Goal: Answer question/provide support

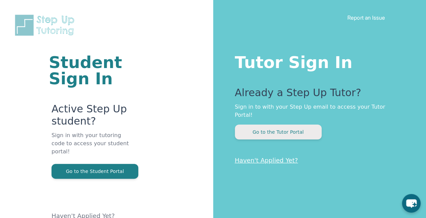
click at [294, 128] on button "Go to the Tutor Portal" at bounding box center [278, 132] width 87 height 15
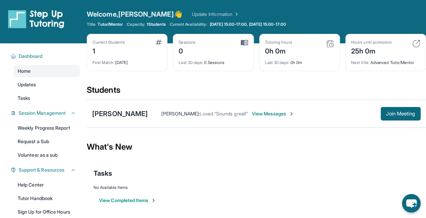
click at [284, 114] on span "View Messages" at bounding box center [273, 114] width 42 height 7
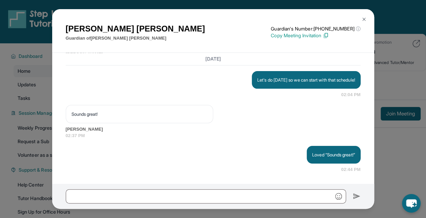
scroll to position [596, 0]
click at [364, 19] on img at bounding box center [364, 19] width 5 height 5
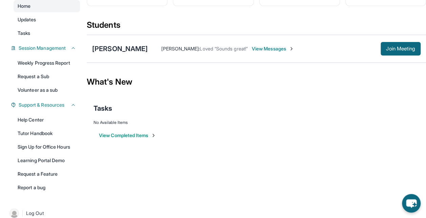
scroll to position [66, 0]
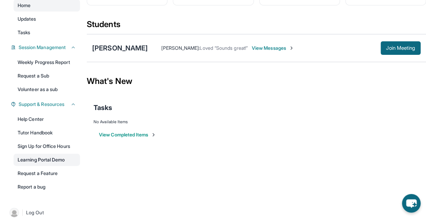
click at [44, 164] on link "Learning Portal Demo" at bounding box center [47, 160] width 66 height 12
click at [109, 46] on div "[PERSON_NAME]" at bounding box center [120, 47] width 56 height 9
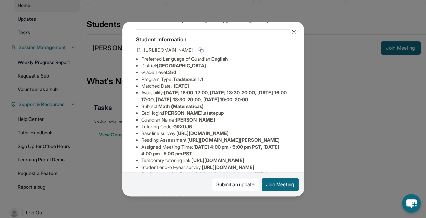
scroll to position [20, 8]
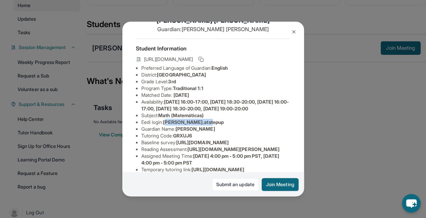
drag, startPoint x: 160, startPoint y: 133, endPoint x: 217, endPoint y: 132, distance: 57.7
click at [217, 126] on li "Eedi login : [PERSON_NAME].atstepup" at bounding box center [215, 122] width 149 height 7
drag, startPoint x: 217, startPoint y: 132, endPoint x: 207, endPoint y: 142, distance: 14.2
click at [207, 133] on li "Guardian Name : [PERSON_NAME]" at bounding box center [215, 129] width 149 height 7
drag, startPoint x: 158, startPoint y: 134, endPoint x: 204, endPoint y: 133, distance: 45.8
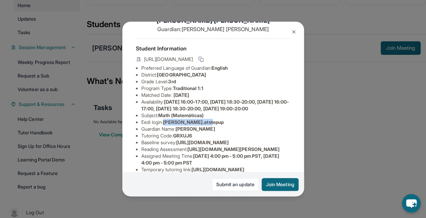
click at [204, 125] on span "[PERSON_NAME].atstepup" at bounding box center [193, 122] width 61 height 6
copy span "[PERSON_NAME].atstepup"
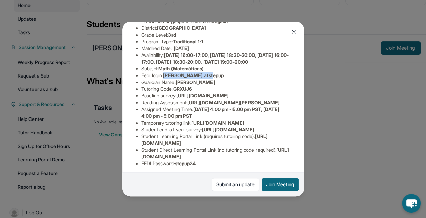
scroll to position [67, 8]
click at [176, 85] on span "[PERSON_NAME]" at bounding box center [196, 82] width 40 height 6
drag, startPoint x: 171, startPoint y: 94, endPoint x: 171, endPoint y: 101, distance: 7.1
click at [173, 92] on span "GRXUJ6" at bounding box center [182, 89] width 19 height 6
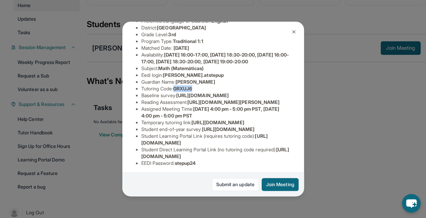
click at [173, 92] on span "GRXUJ6" at bounding box center [182, 89] width 19 height 6
copy span "GRXUJ6"
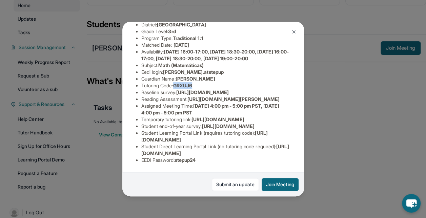
scroll to position [161, 6]
drag, startPoint x: 172, startPoint y: 155, endPoint x: 203, endPoint y: 157, distance: 30.9
click at [203, 157] on li "EEDI Password : stepup24" at bounding box center [215, 160] width 149 height 7
copy span "stepup24"
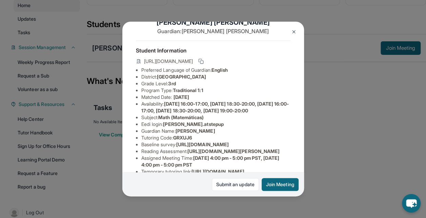
scroll to position [0, 6]
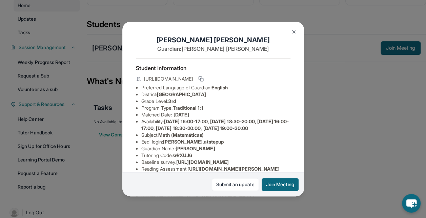
click at [295, 29] on img at bounding box center [293, 31] width 5 height 5
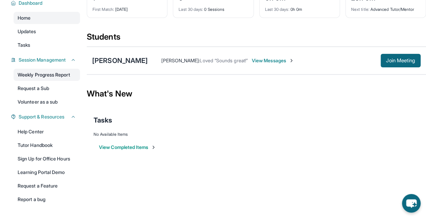
scroll to position [57, 0]
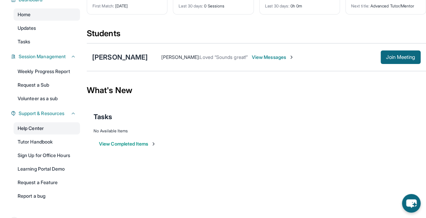
click at [37, 132] on link "Help Center" at bounding box center [47, 128] width 66 height 12
